Goal: Task Accomplishment & Management: Complete application form

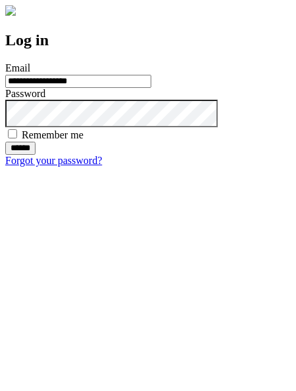
type input "**********"
click at [35, 155] on input "******" at bounding box center [20, 148] width 30 height 13
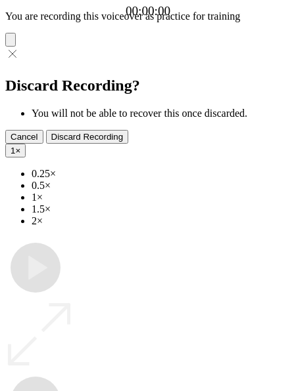
type input "**********"
